Goal: Transaction & Acquisition: Purchase product/service

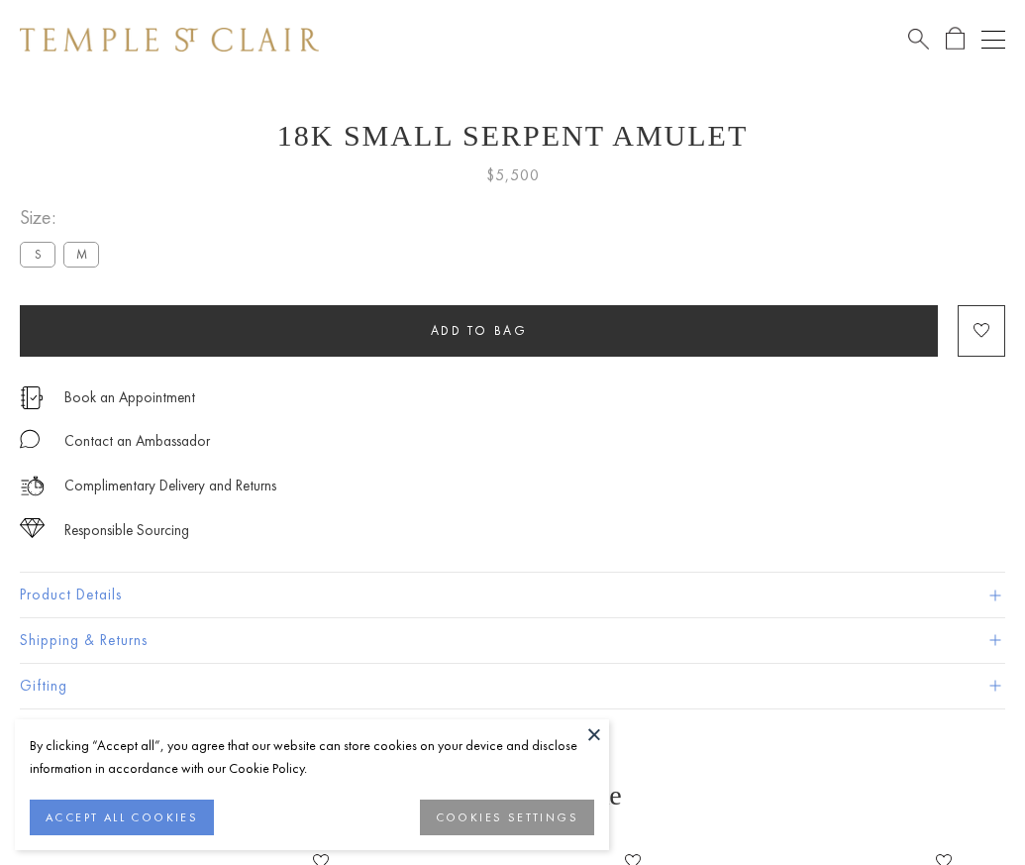
scroll to position [26, 0]
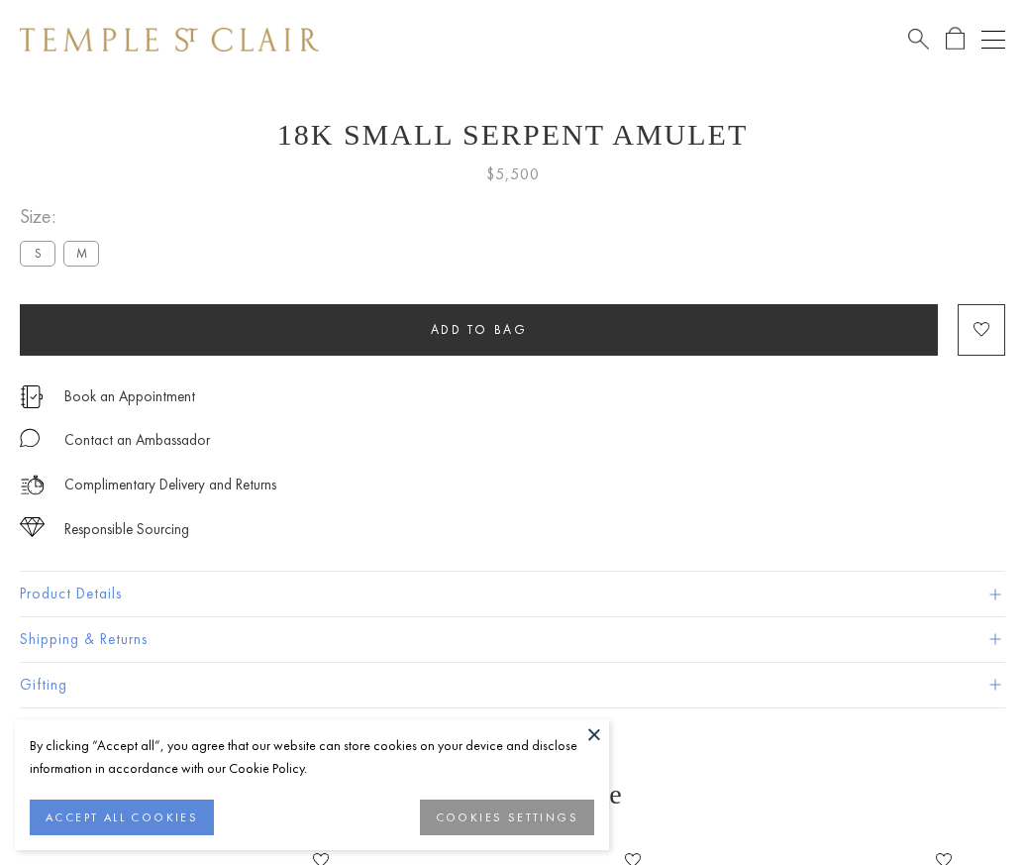
click at [478, 329] on span "Add to bag" at bounding box center [479, 329] width 97 height 17
